Goal: Navigation & Orientation: Understand site structure

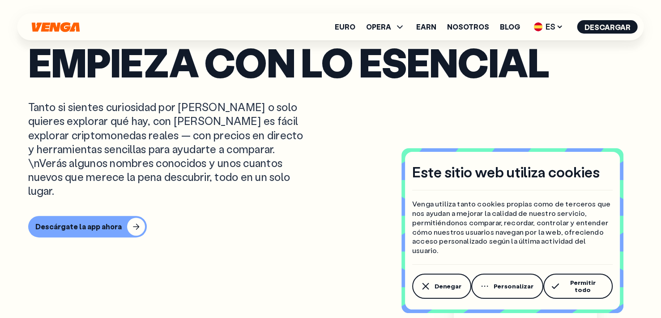
scroll to position [392, 0]
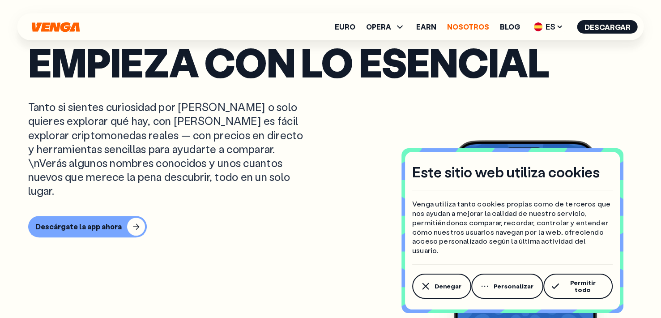
click at [469, 27] on link "Nosotros" at bounding box center [468, 26] width 42 height 7
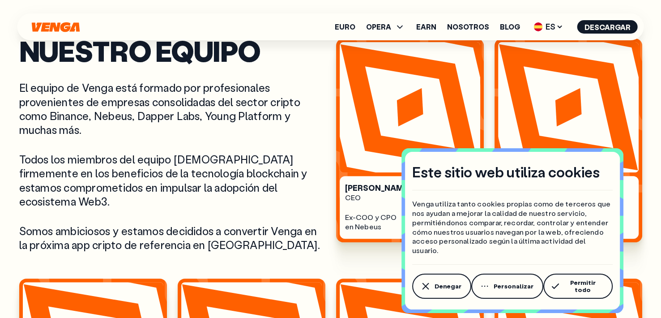
scroll to position [332, 0]
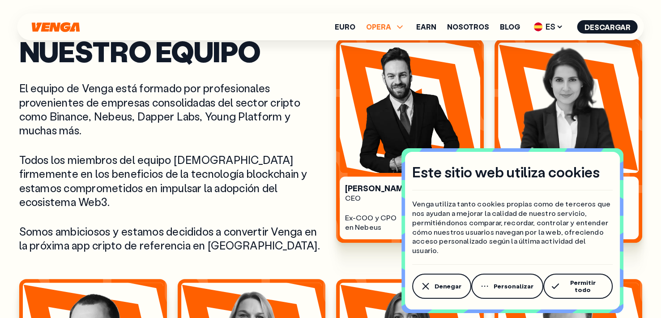
click at [381, 26] on span "OPERA" at bounding box center [378, 26] width 25 height 7
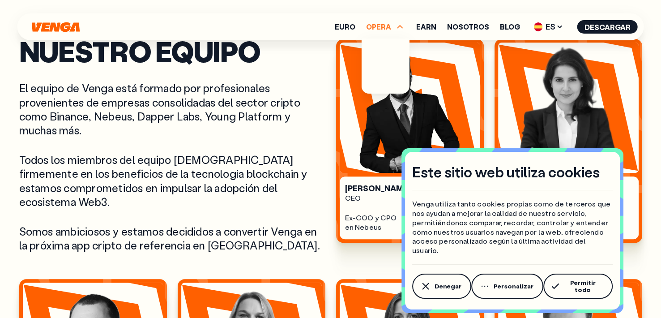
click at [247, 132] on p "El equipo de Venga está formado por profesionales provenientes de empresas cons…" at bounding box center [172, 109] width 306 height 56
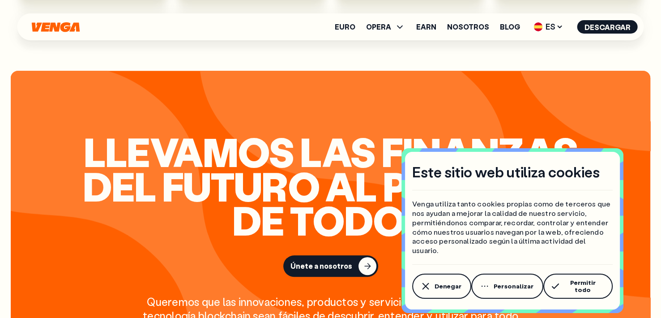
scroll to position [820, 0]
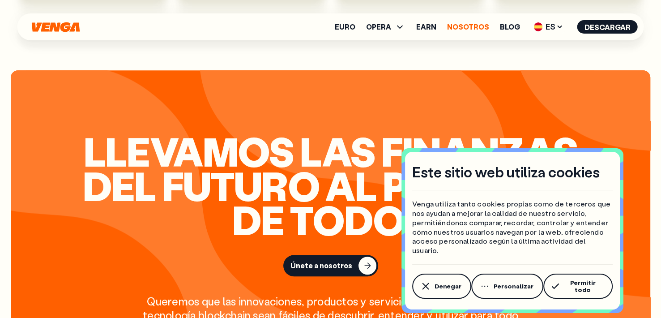
click at [457, 30] on link "Nosotros" at bounding box center [468, 26] width 42 height 7
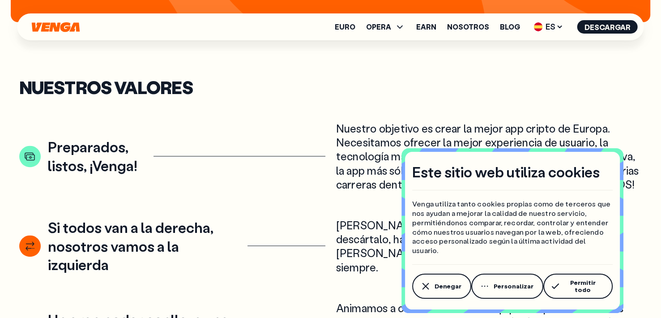
scroll to position [1198, 0]
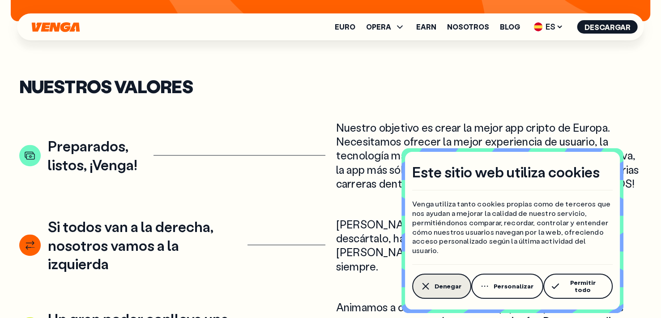
click at [449, 286] on span "Denegar" at bounding box center [448, 285] width 27 height 7
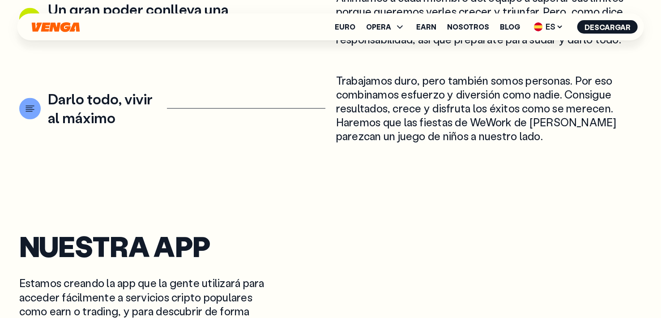
scroll to position [1507, 0]
